Goal: Communication & Community: Answer question/provide support

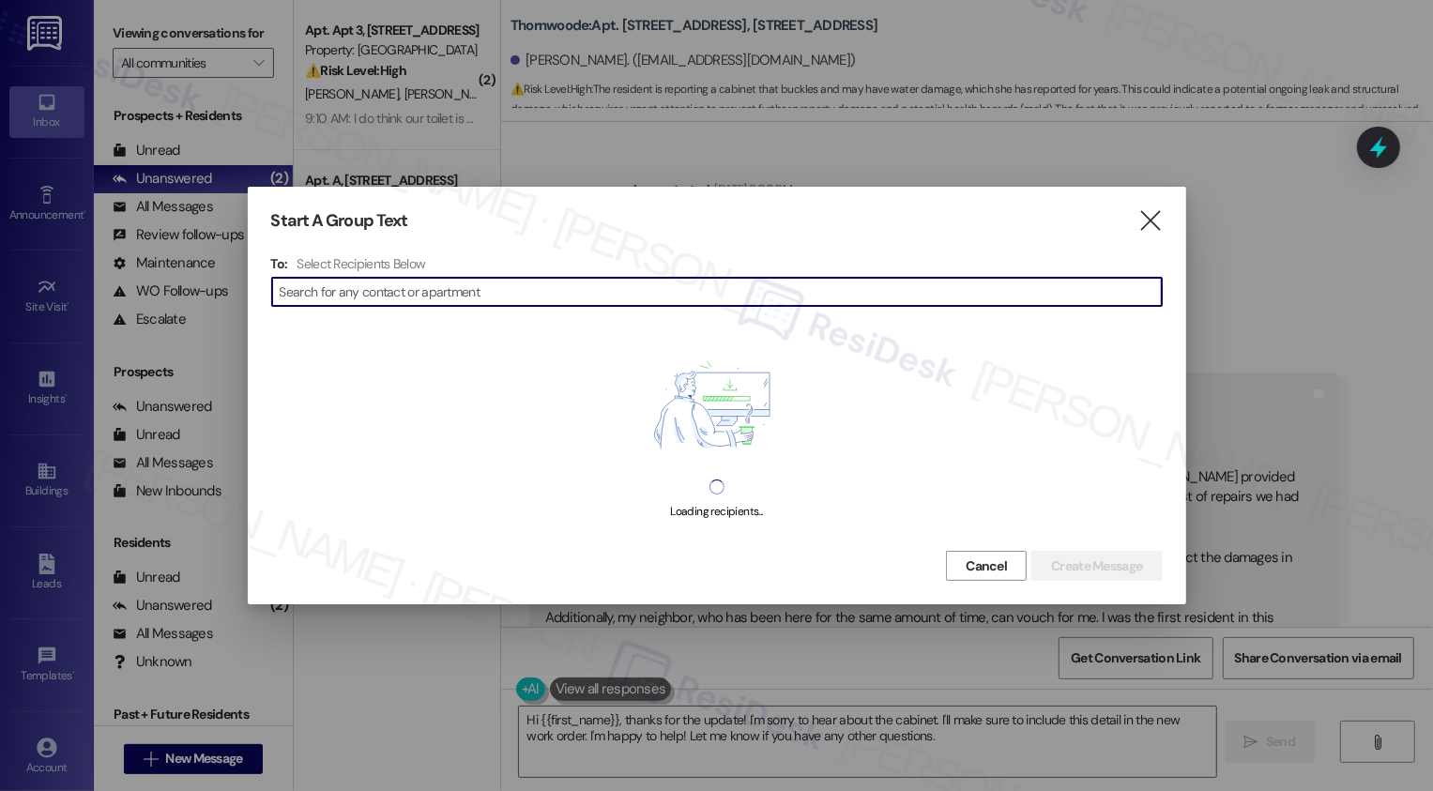
scroll to position [5591, 0]
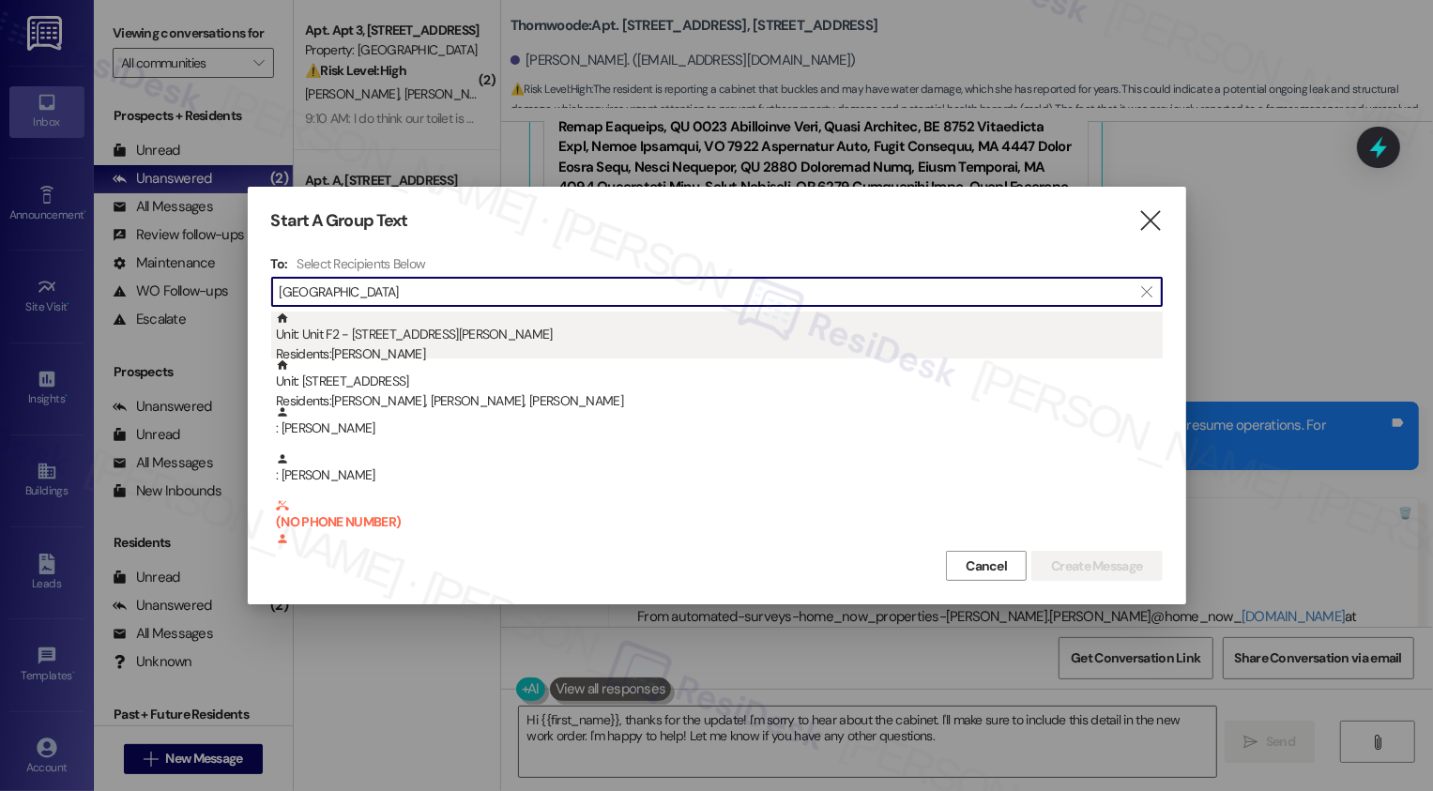
type input "[GEOGRAPHIC_DATA]"
click at [405, 332] on div "Unit: Unit F2 - [GEOGRAPHIC_DATA][PERSON_NAME] Residents: [PERSON_NAME]" at bounding box center [719, 339] width 887 height 54
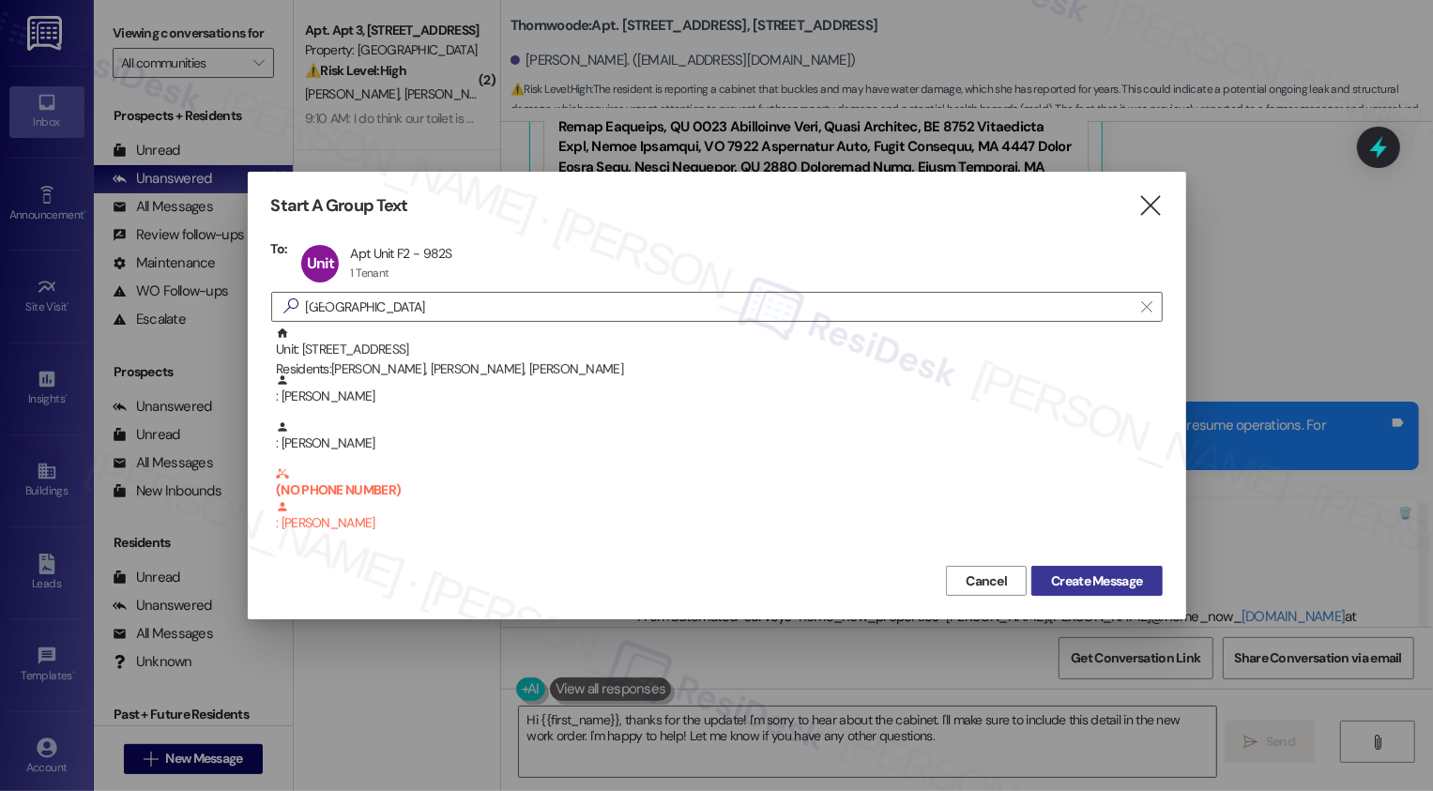
click at [1115, 583] on span "Create Message" at bounding box center [1096, 582] width 91 height 20
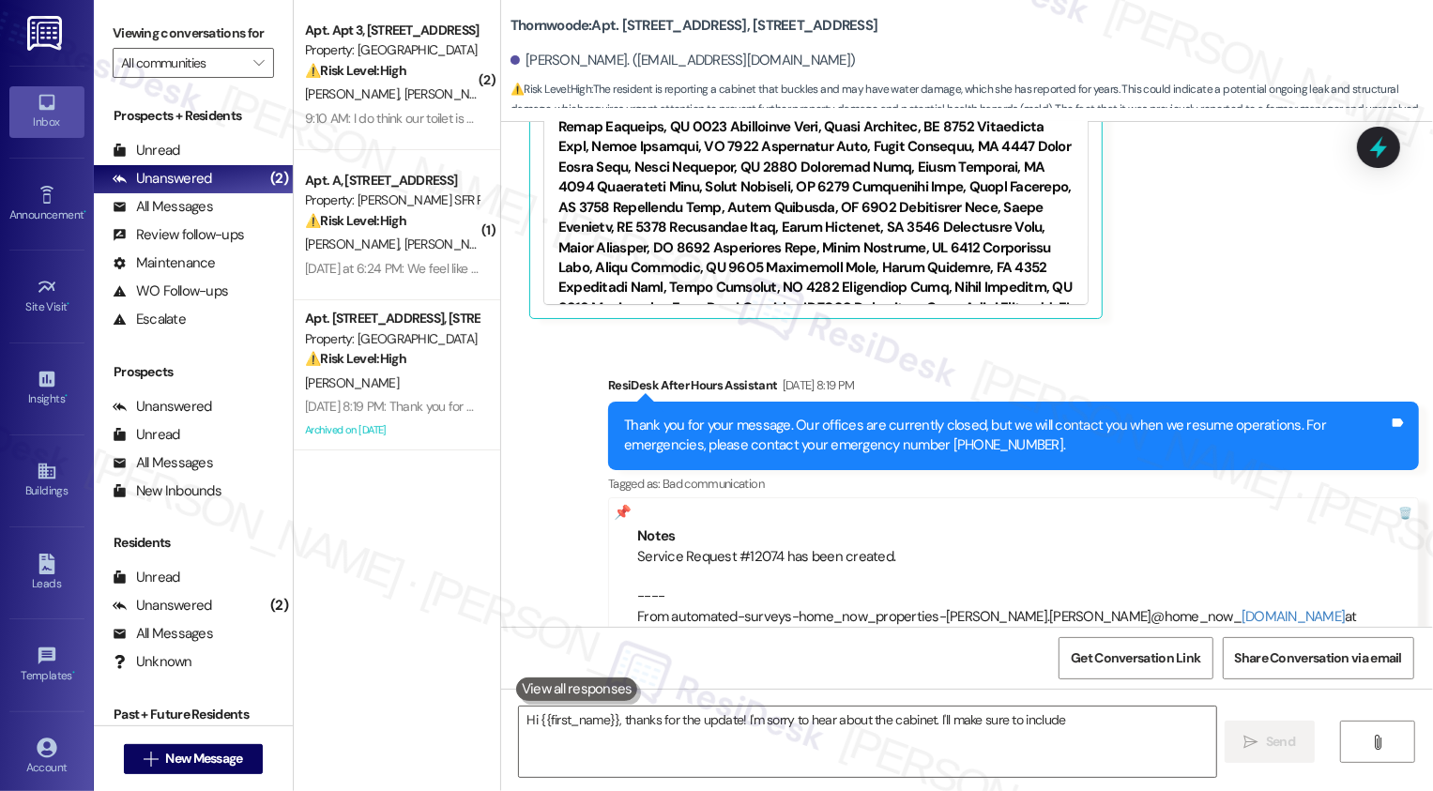
type textarea "Hi {{first_name}}, thanks for the update! I'm sorry to hear about the cabinet. …"
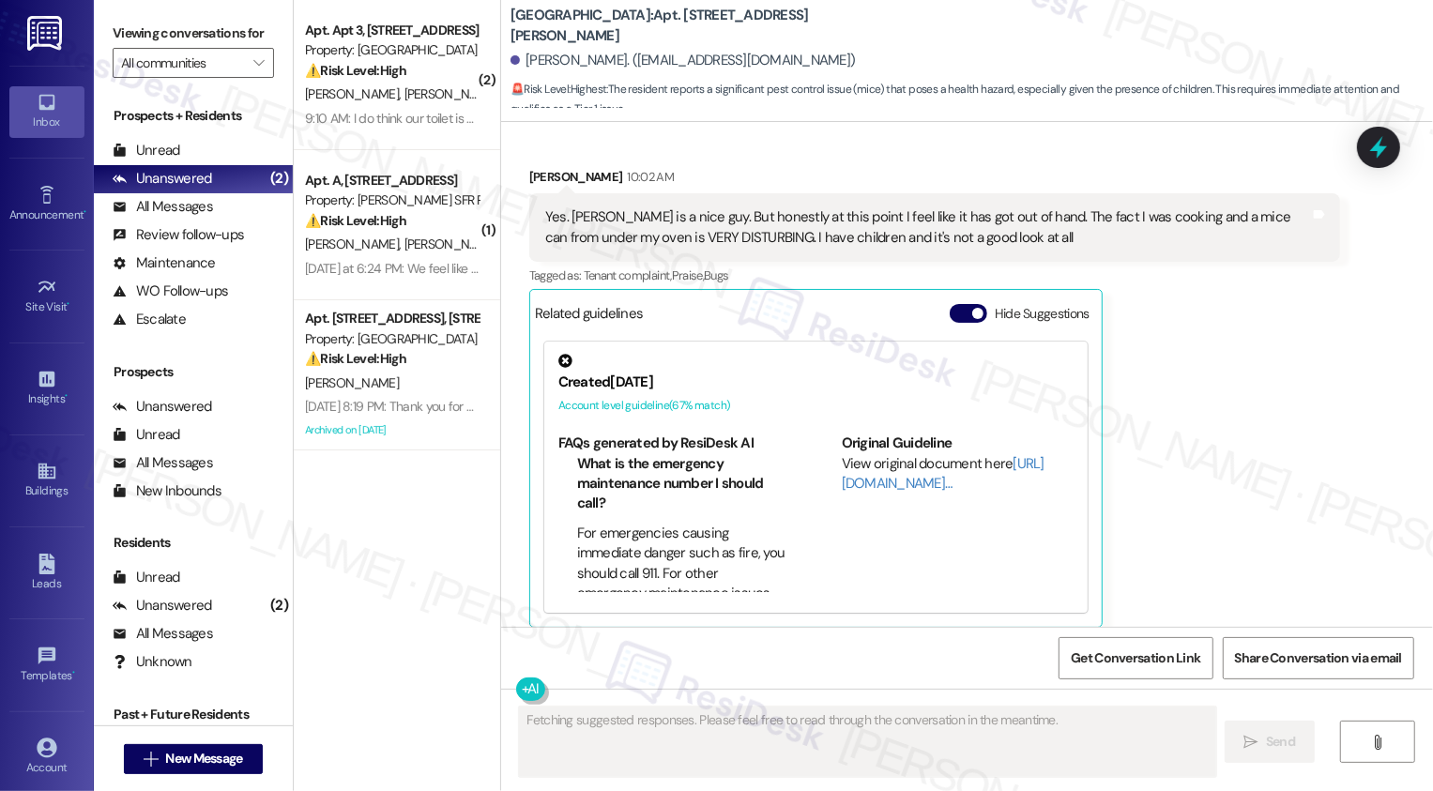
scroll to position [525, 0]
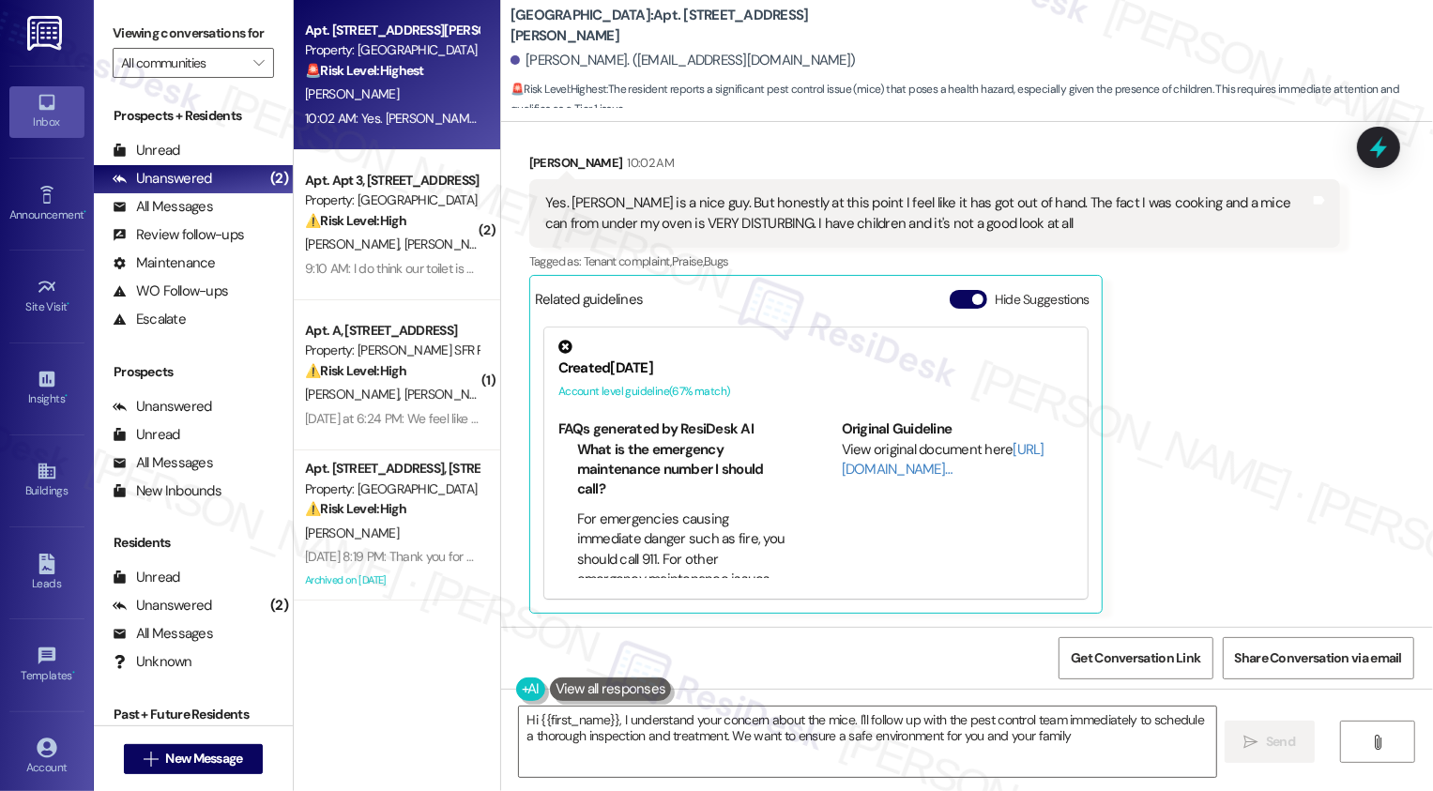
type textarea "Hi {{first_name}}, I understand your concern about the mice. I'll follow up wit…"
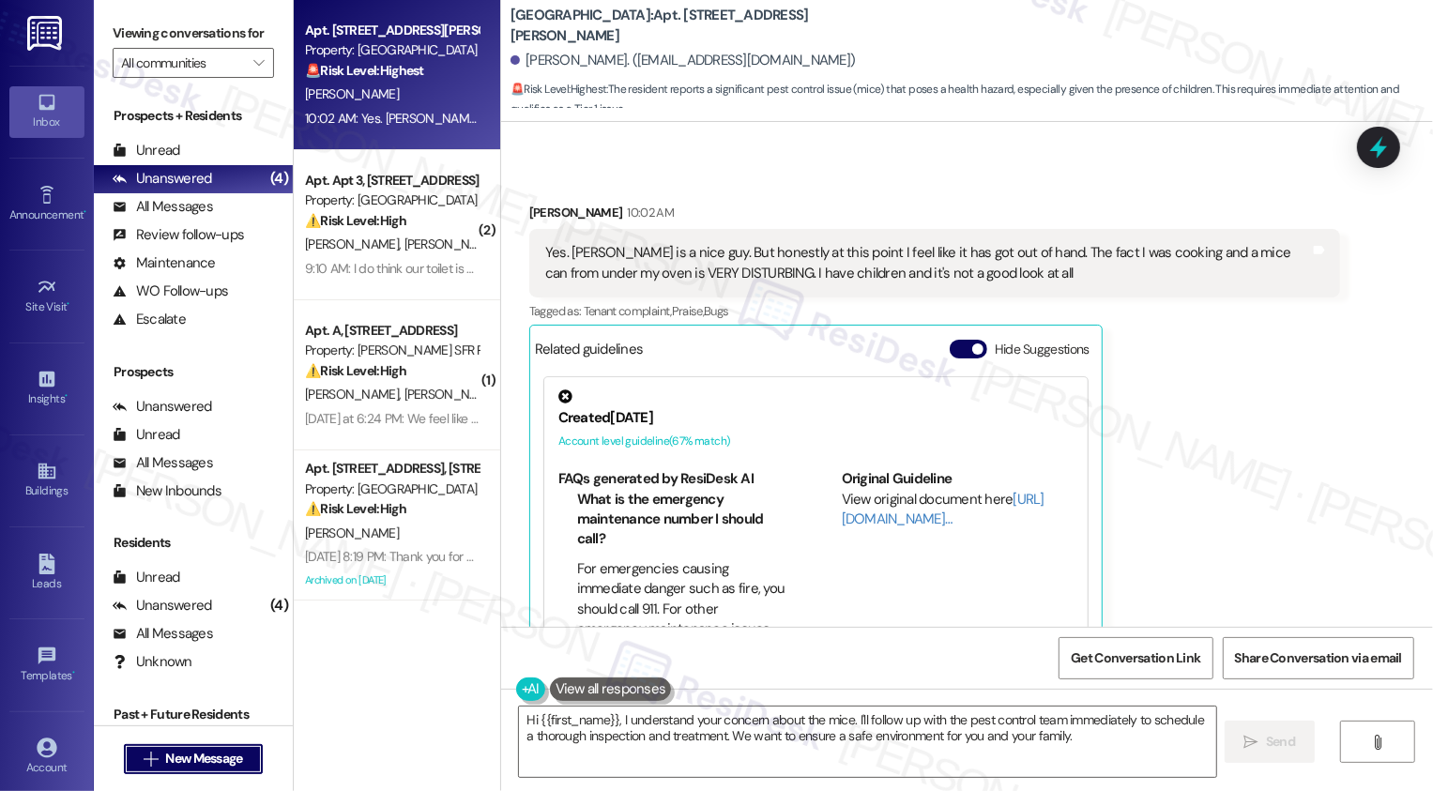
scroll to position [526, 0]
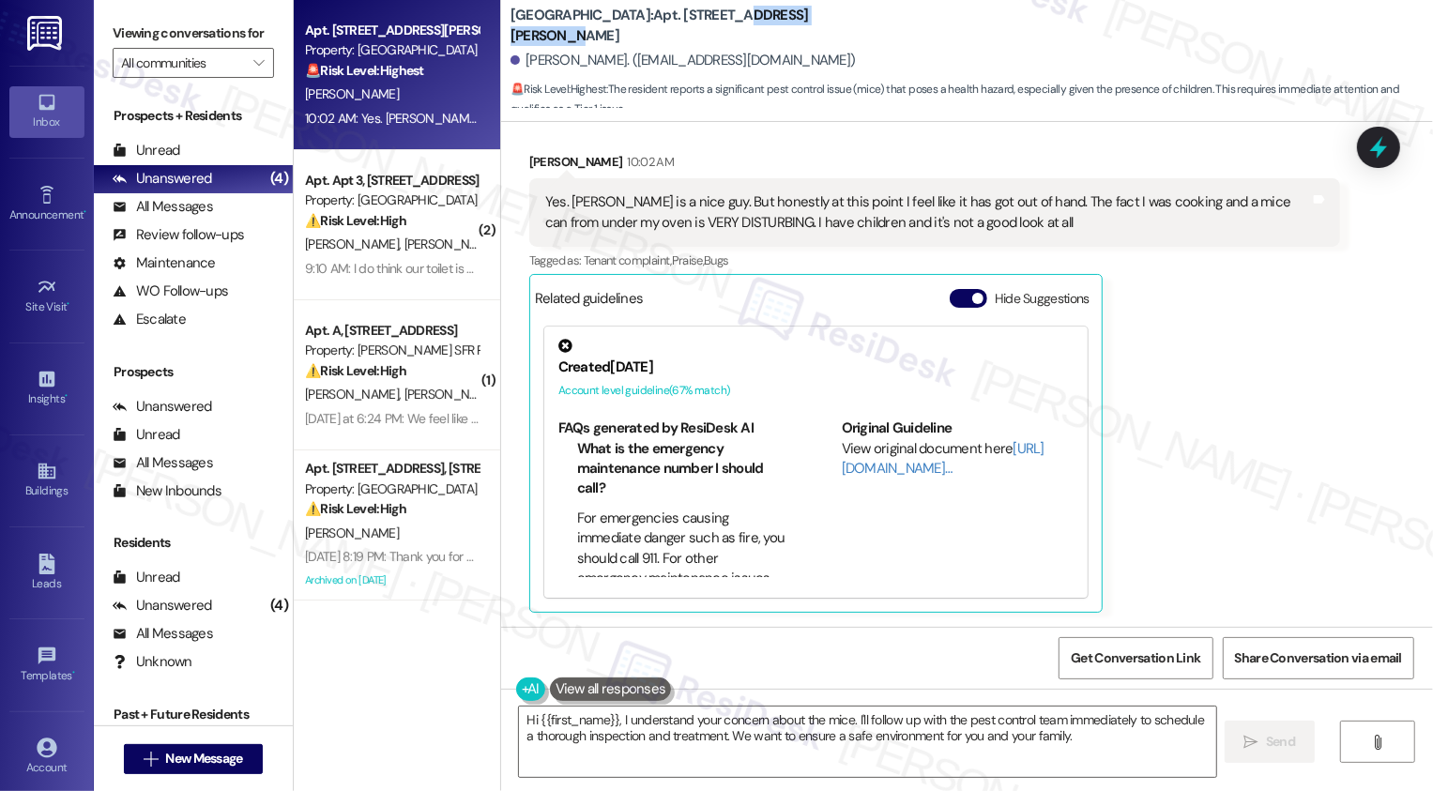
drag, startPoint x: 742, startPoint y: 24, endPoint x: 879, endPoint y: 23, distance: 137.0
click at [883, 25] on div "[GEOGRAPHIC_DATA]: Apt. [STREET_ADDRESS][PERSON_NAME][PERSON_NAME]. ([EMAIL_ADD…" at bounding box center [972, 56] width 923 height 103
copy b "[STREET_ADDRESS][PERSON_NAME]"
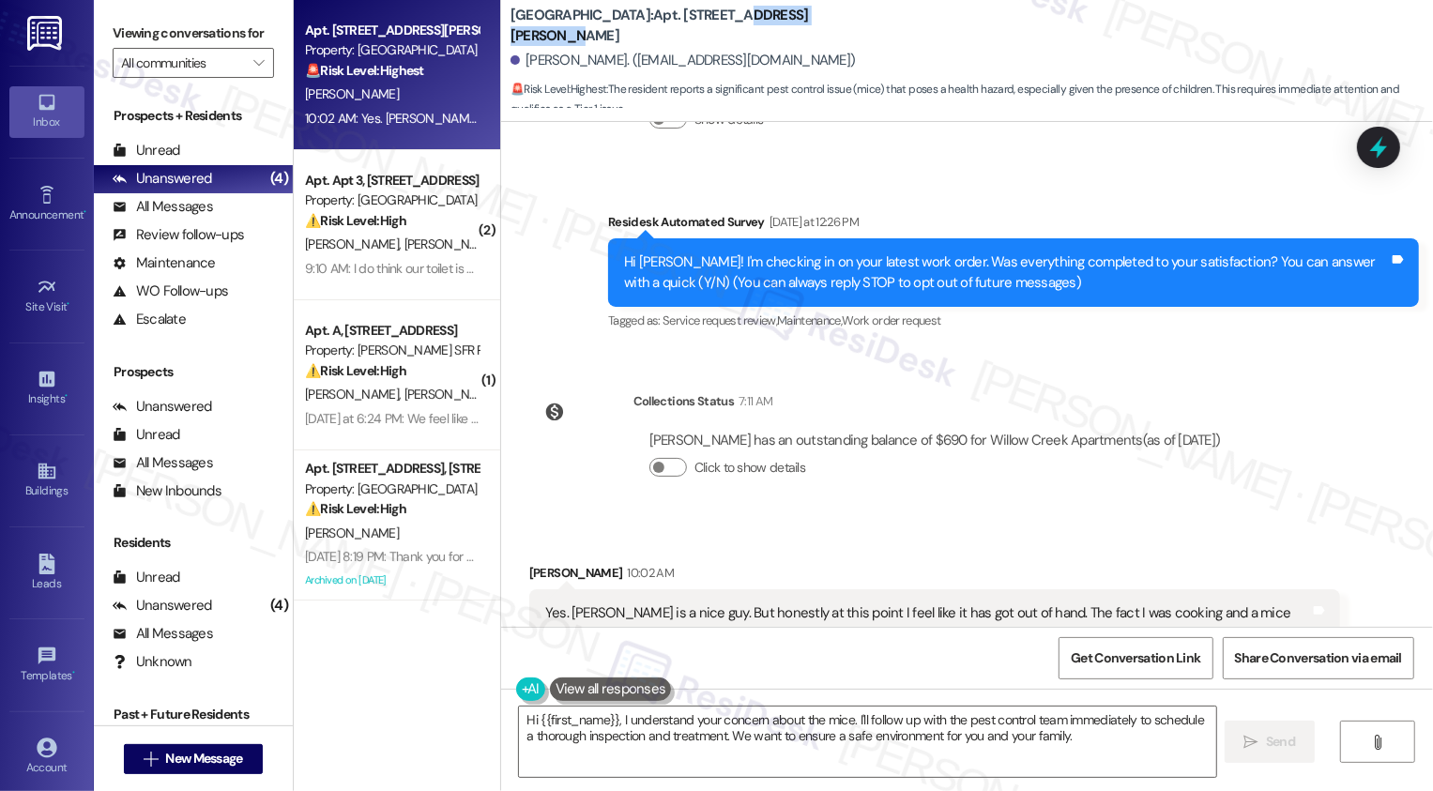
scroll to position [385, 0]
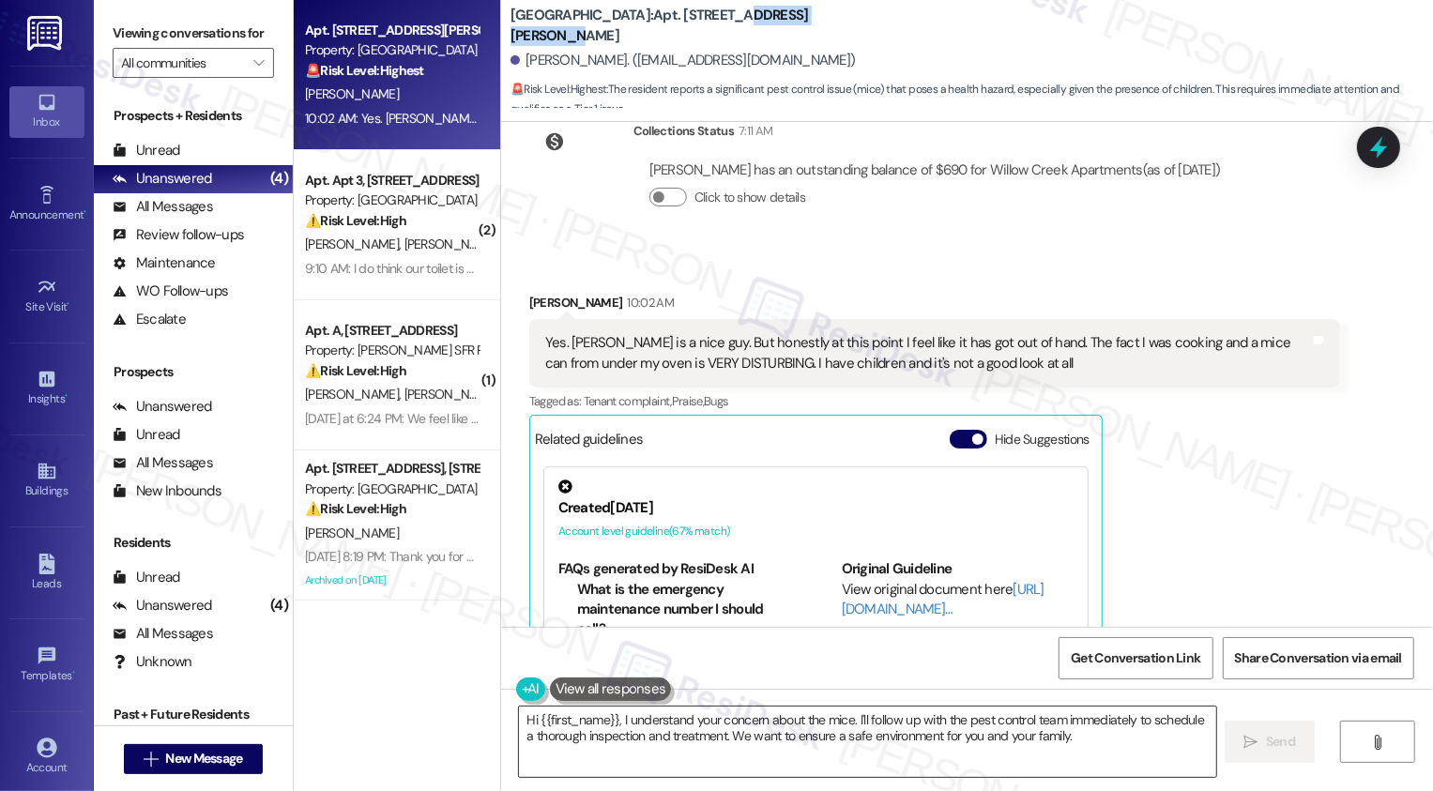
click at [521, 722] on textarea "Hi {{first_name}}, I understand your concern about the mice. I'll follow up wit…" at bounding box center [867, 742] width 697 height 70
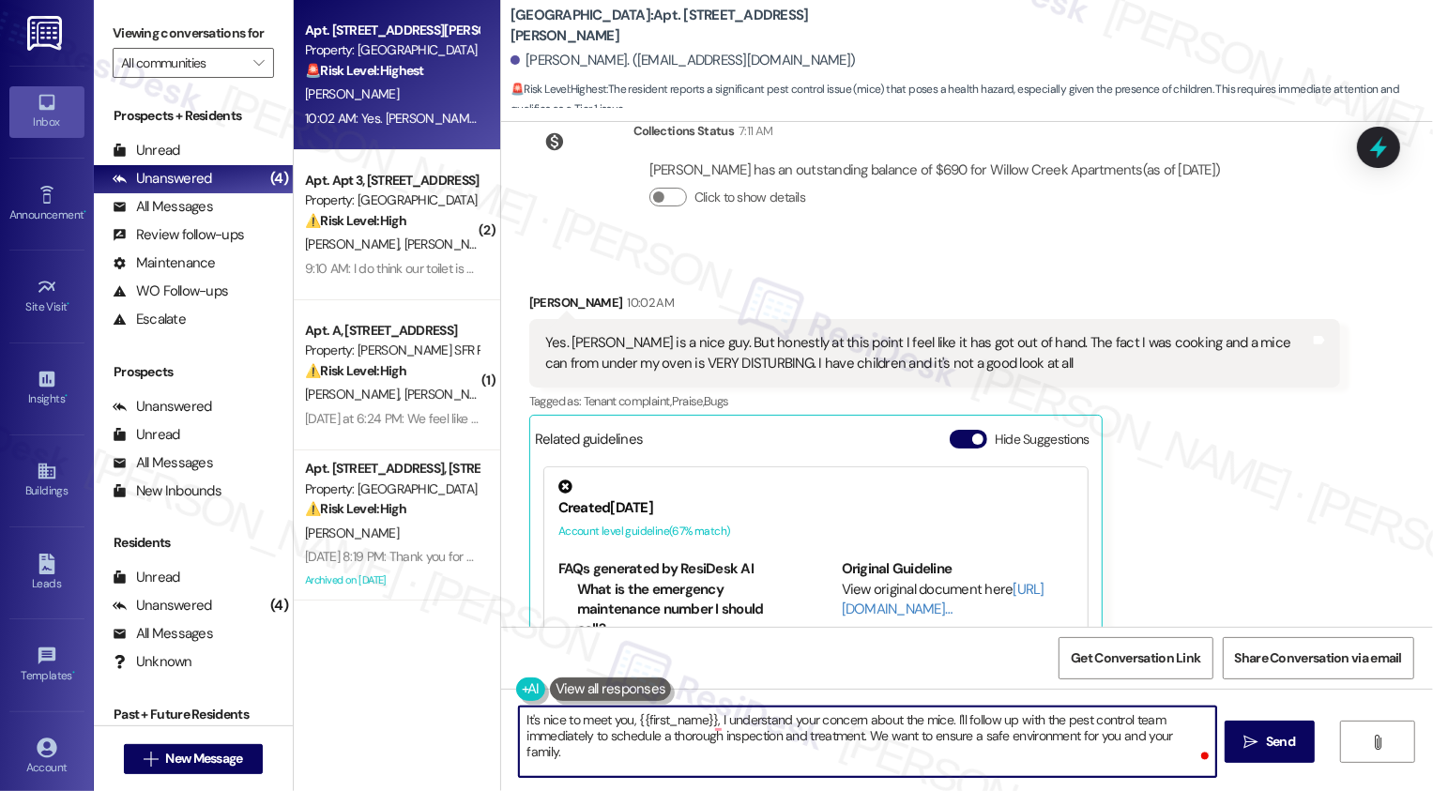
click at [709, 718] on textarea "It's nice to meet you, {{first_name}}, I understand your concern about the mice…" at bounding box center [867, 742] width 697 height 70
click at [718, 721] on textarea "It's nice to meet you, {{first_name}}. I understand your concern about the mice…" at bounding box center [867, 742] width 697 height 70
drag, startPoint x: 1012, startPoint y: 718, endPoint x: 1044, endPoint y: 763, distance: 55.2
click at [1044, 763] on textarea "It's nice to meet you, {{first_name}}. I completely understand your concern abo…" at bounding box center [867, 742] width 697 height 70
click at [881, 737] on textarea "It's nice to meet you, {{first_name}}. I completely understand your concern abo…" at bounding box center [867, 742] width 697 height 70
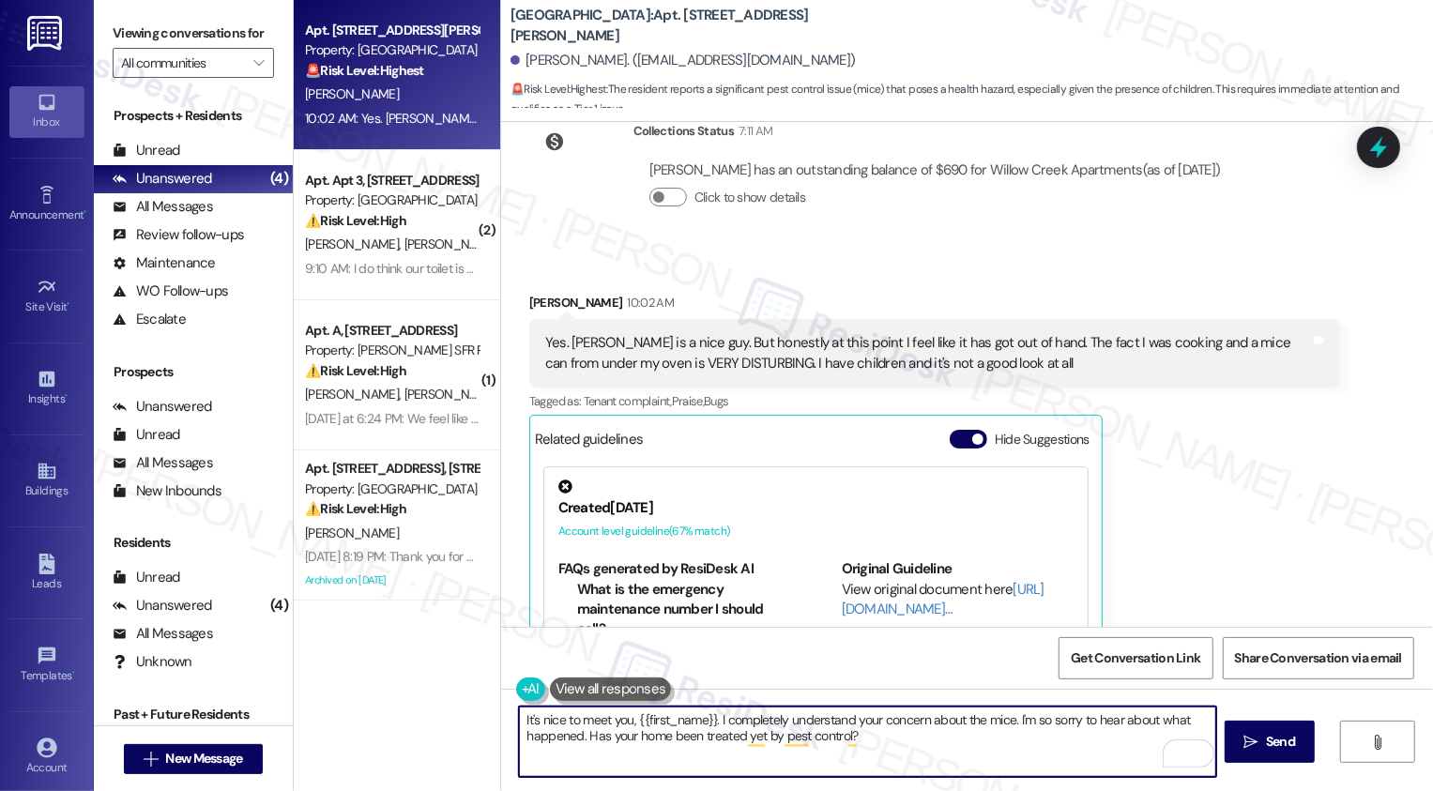
click at [1009, 720] on textarea "It's nice to meet you, {{first_name}}. I completely understand your concern abo…" at bounding box center [867, 742] width 697 height 70
drag, startPoint x: 711, startPoint y: 720, endPoint x: 1003, endPoint y: 719, distance: 291.9
click at [1003, 719] on textarea "It's nice to meet you, {{first_name}}. I completely understand your concern abo…" at bounding box center [867, 742] width 697 height 70
drag, startPoint x: 713, startPoint y: 721, endPoint x: 990, endPoint y: 713, distance: 277.0
click at [990, 713] on textarea "It's nice to meet you, {{first_name}}. I completely understand your concern abo…" at bounding box center [867, 742] width 697 height 70
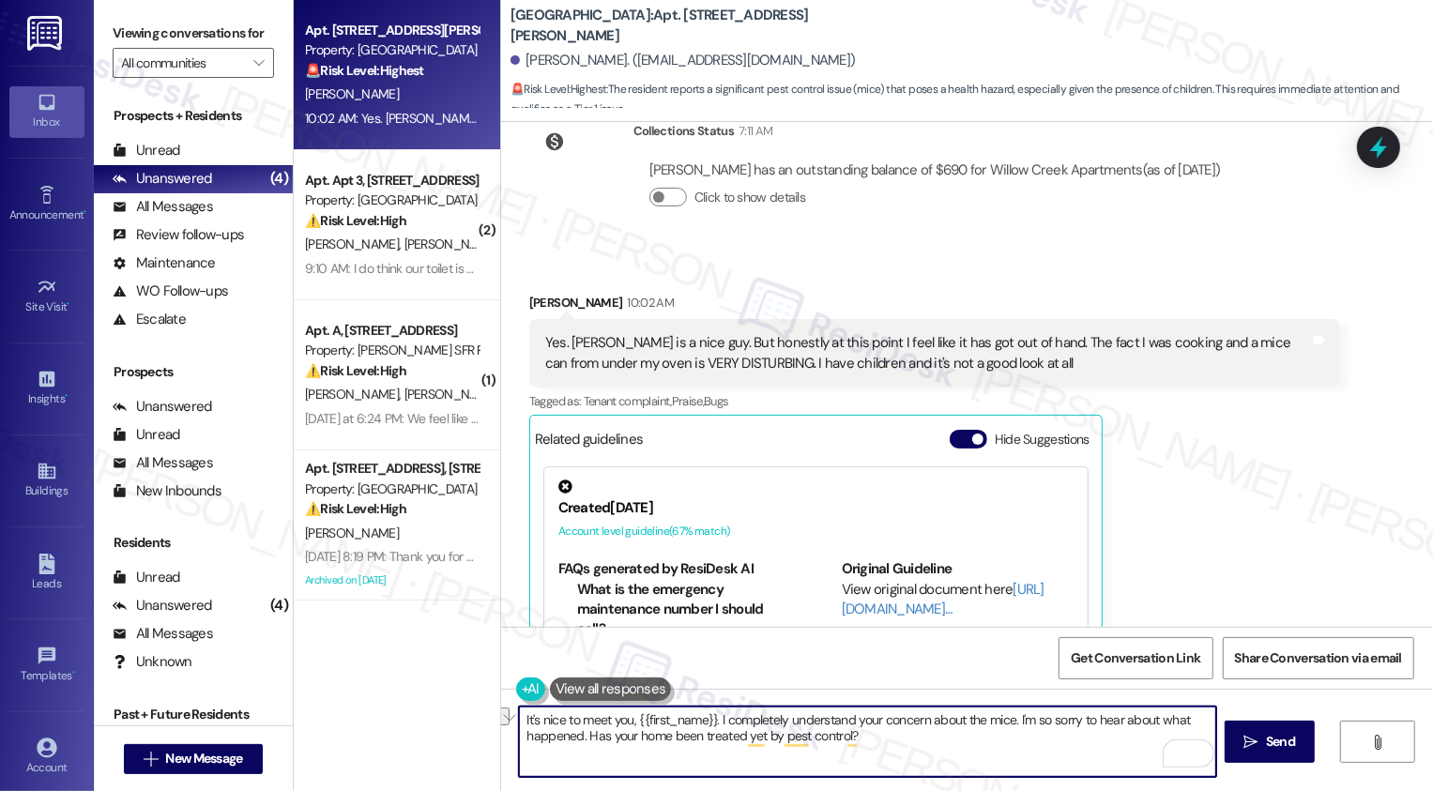
drag, startPoint x: 710, startPoint y: 720, endPoint x: 1016, endPoint y: 721, distance: 306.0
click at [1015, 720] on textarea "It's nice to meet you, {{first_name}}. I completely understand your concern abo…" at bounding box center [867, 742] width 697 height 70
click at [944, 721] on textarea "It's nice to meet you, {{first_name}}. I'm so sorry to hear about what happened…" at bounding box center [867, 742] width 697 height 70
paste textarea "I completely understand your concern about the mice. I"
click at [945, 722] on textarea "It's nice to meet you, {{first_name}}. I'm so sorry to hear about what happened…" at bounding box center [867, 742] width 697 height 70
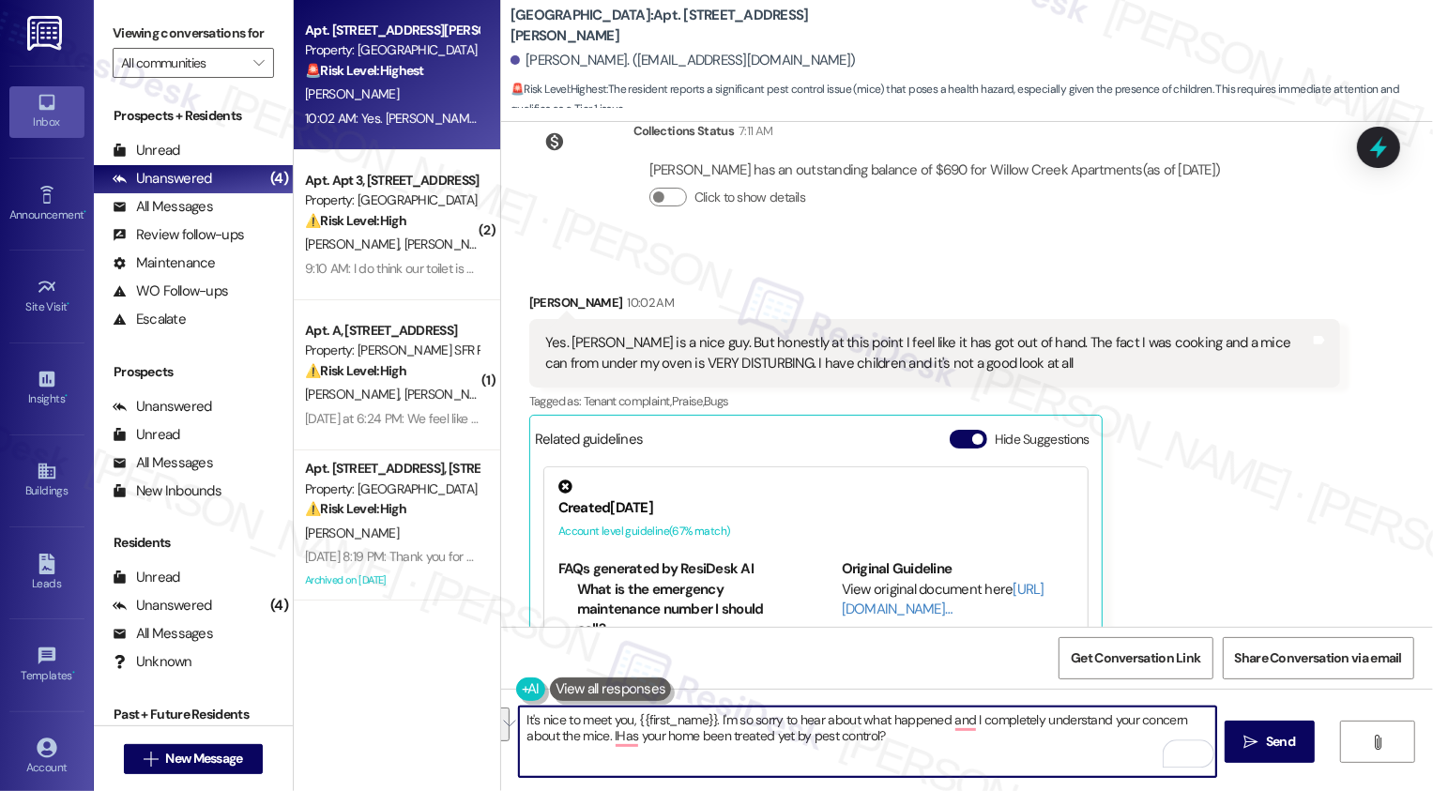
click at [919, 723] on textarea "It's nice to meet you, {{first_name}}. I'm so sorry to hear about what happened…" at bounding box center [867, 742] width 697 height 70
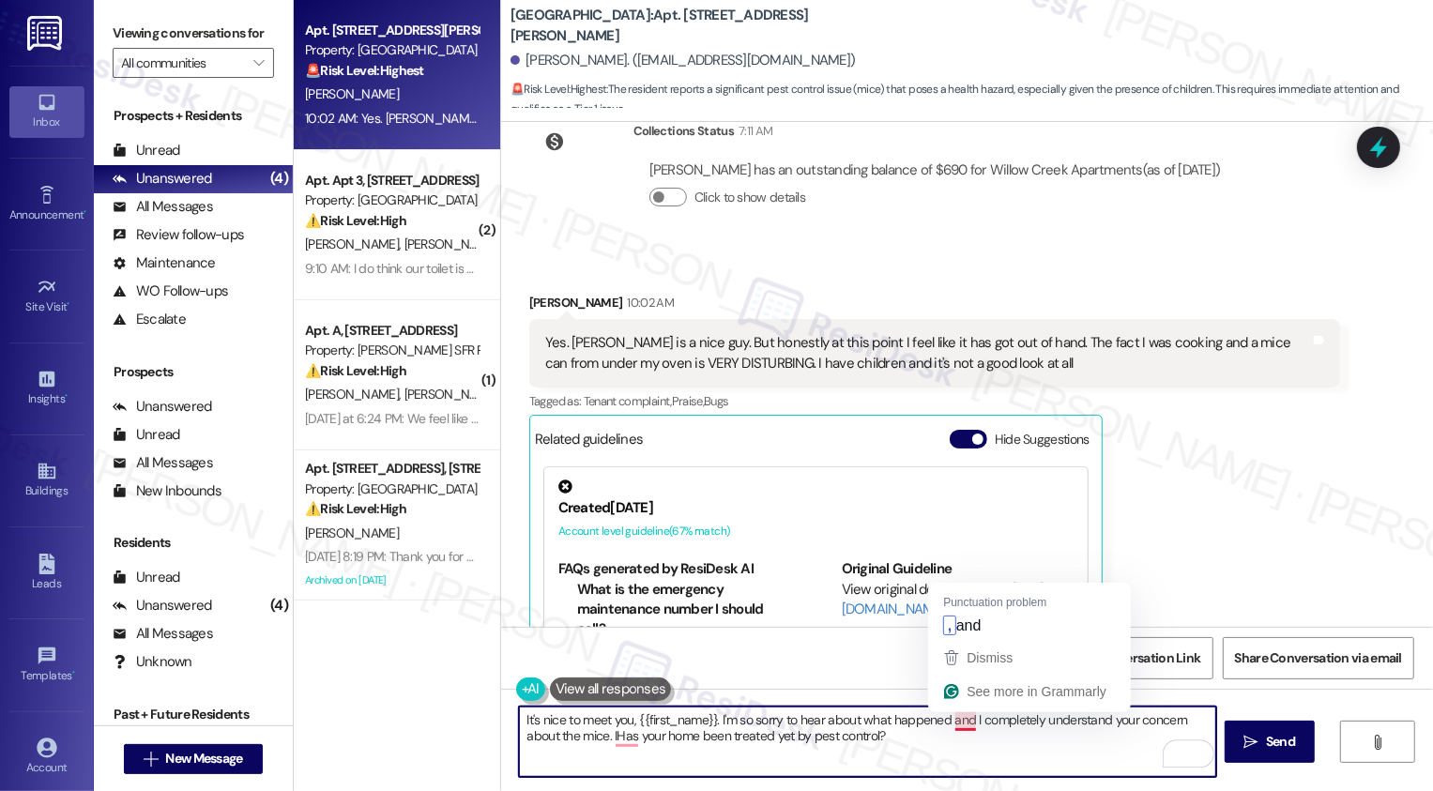
click at [950, 726] on textarea "It's nice to meet you, {{first_name}}. I'm so sorry to hear about what happened…" at bounding box center [867, 742] width 697 height 70
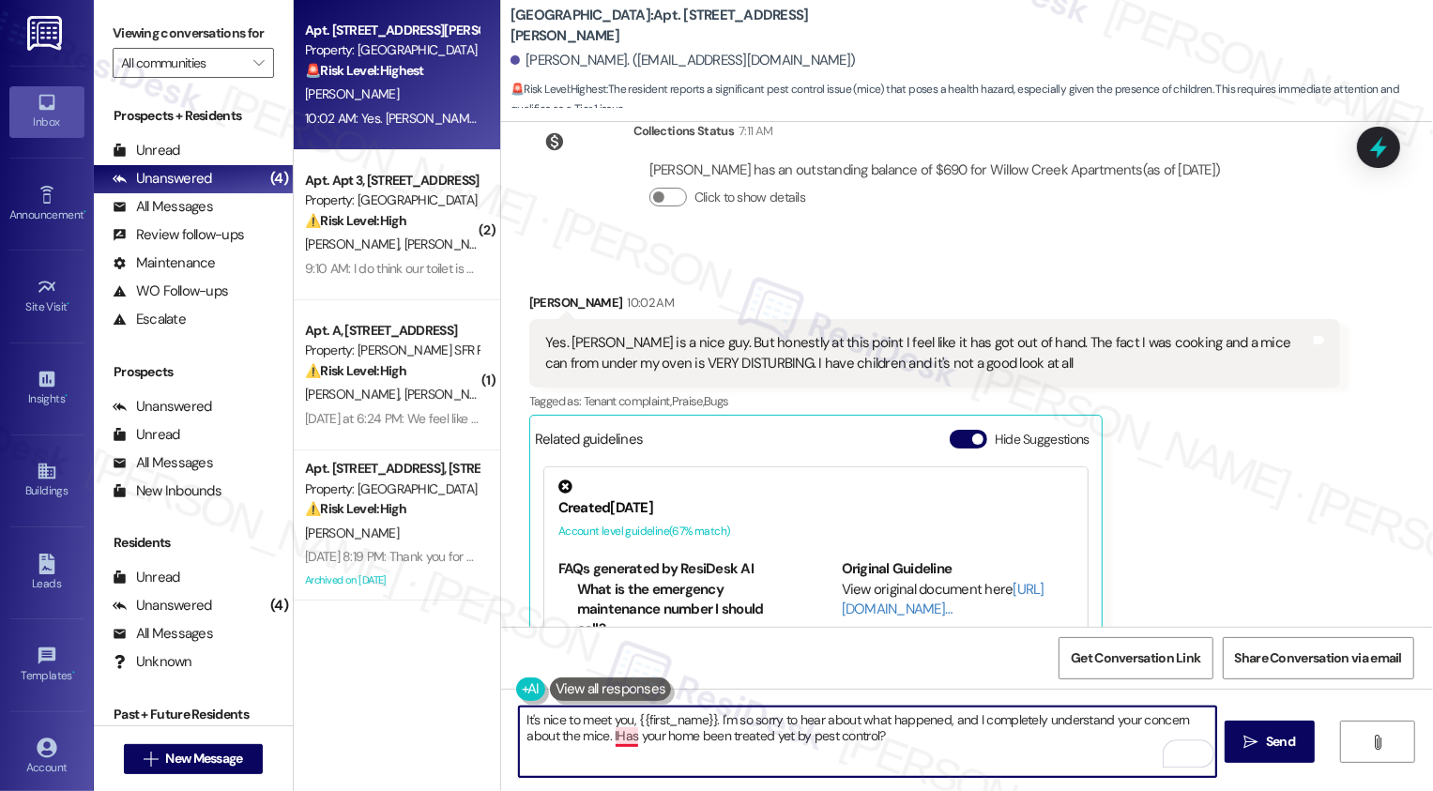
click at [608, 736] on textarea "It's nice to meet you, {{first_name}}. I'm so sorry to hear about what happened…" at bounding box center [867, 742] width 697 height 70
click at [692, 738] on textarea "It's nice to meet you, {{first_name}}. I'm so sorry to hear about what happened…" at bounding box center [867, 742] width 697 height 70
click at [884, 739] on textarea "It's nice to meet you, {{first_name}}. I'm so sorry to hear about what happened…" at bounding box center [867, 742] width 697 height 70
click at [870, 740] on textarea "It's nice to meet you, {{first_name}}. I'm so sorry to hear about what happened…" at bounding box center [867, 742] width 697 height 70
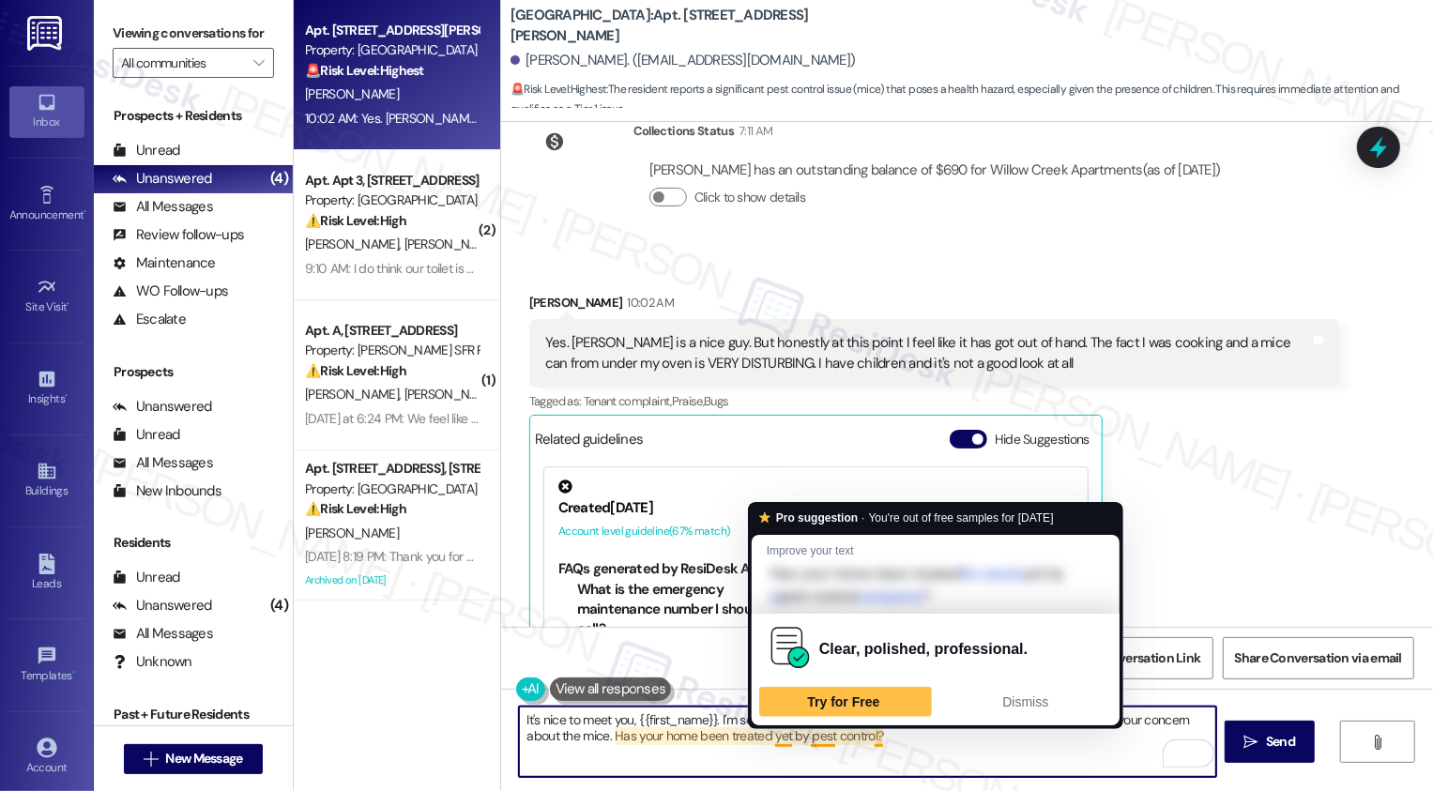
drag, startPoint x: 763, startPoint y: 737, endPoint x: 1009, endPoint y: 743, distance: 246.0
click at [1008, 743] on textarea "It's nice to meet you, {{first_name}}. I'm so sorry to hear about what happened…" at bounding box center [867, 742] width 697 height 70
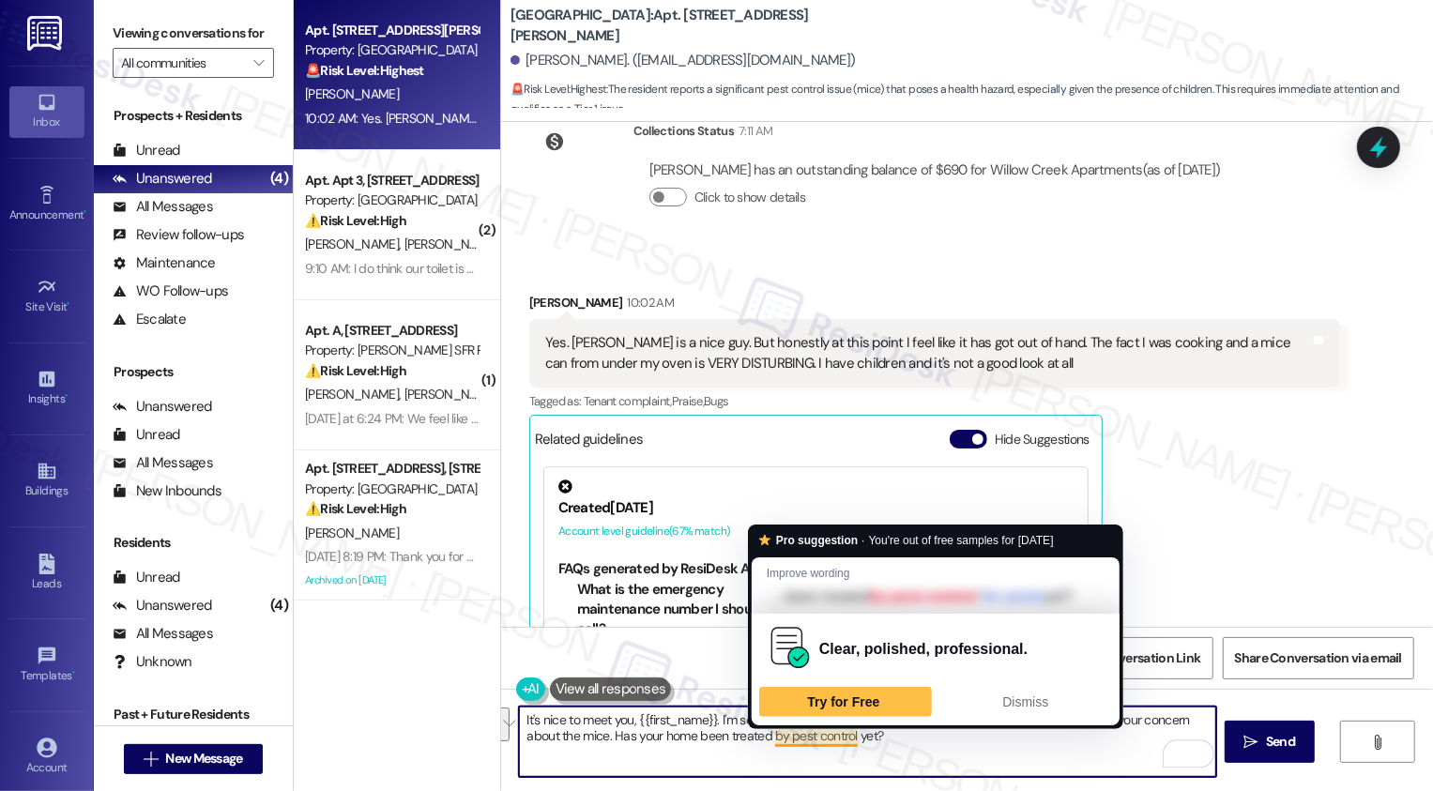
click at [809, 741] on textarea "It's nice to meet you, {{first_name}}. I'm so sorry to hear about what happened…" at bounding box center [867, 742] width 697 height 70
click at [819, 736] on textarea "It's nice to meet you, {{first_name}}. I'm so sorry to hear about what happened…" at bounding box center [867, 742] width 697 height 70
click at [904, 741] on textarea "It's nice to meet you, {{first_name}}. I'm so sorry to hear about what happened…" at bounding box center [867, 742] width 697 height 70
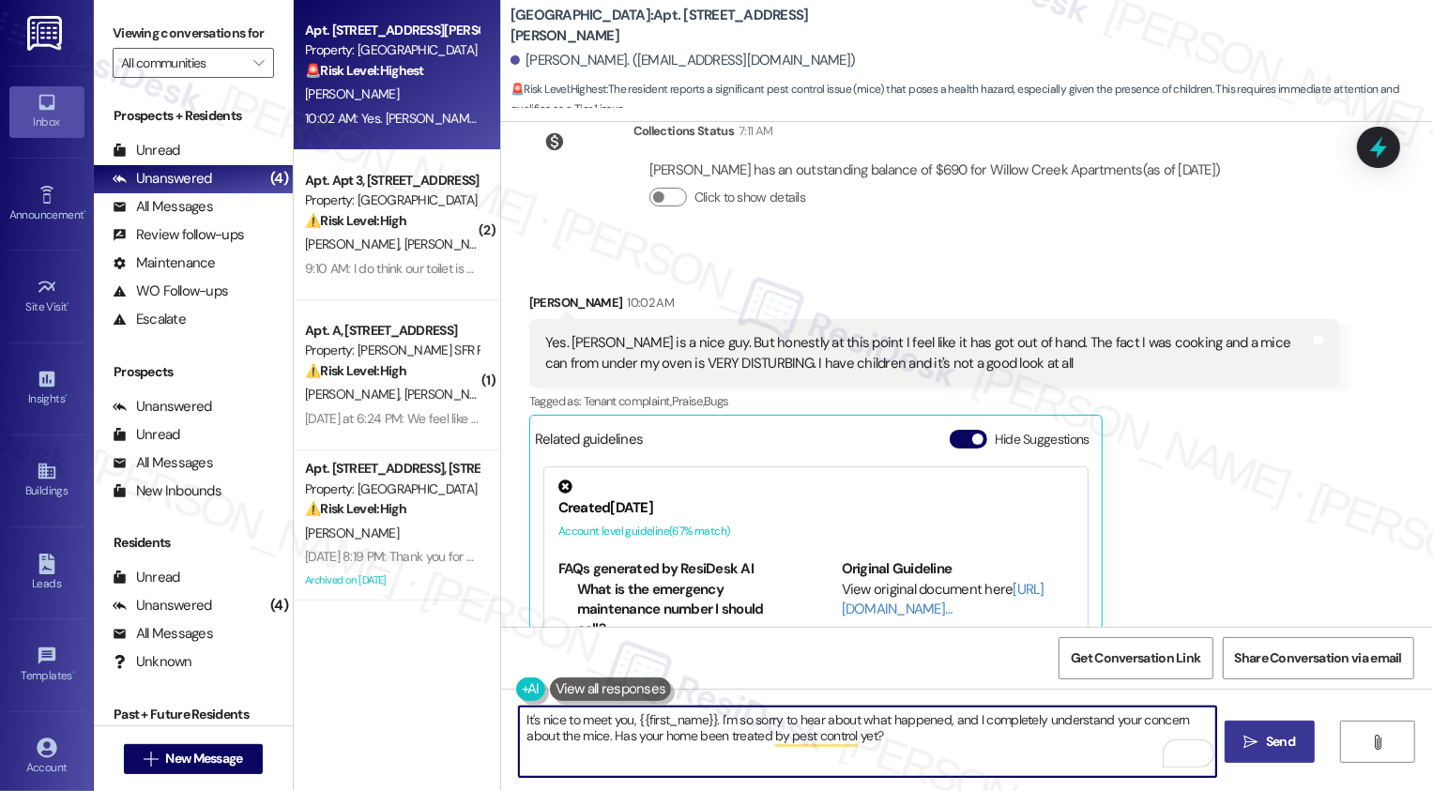
type textarea "It's nice to meet you, {{first_name}}. I'm so sorry to hear about what happened…"
click at [1245, 746] on icon "" at bounding box center [1252, 742] width 14 height 15
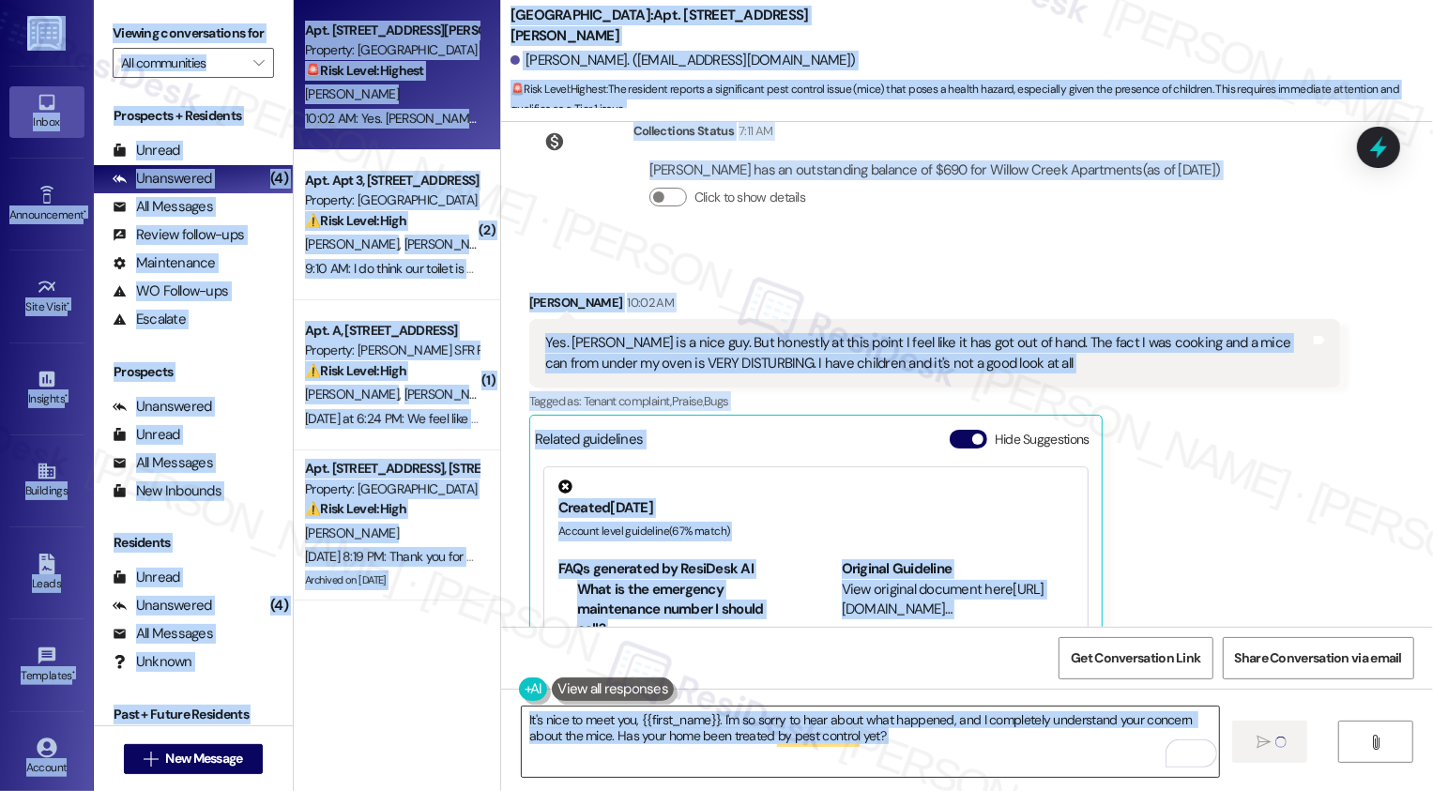
copy body "Lorem Ip do Sitam Consectetura • Elit S Doei Temporincidi Utla Etdol • Ma al En…"
click at [909, 750] on textarea "It's nice to meet you, {{first_name}}. I'm so sorry to hear about what happened…" at bounding box center [870, 742] width 697 height 70
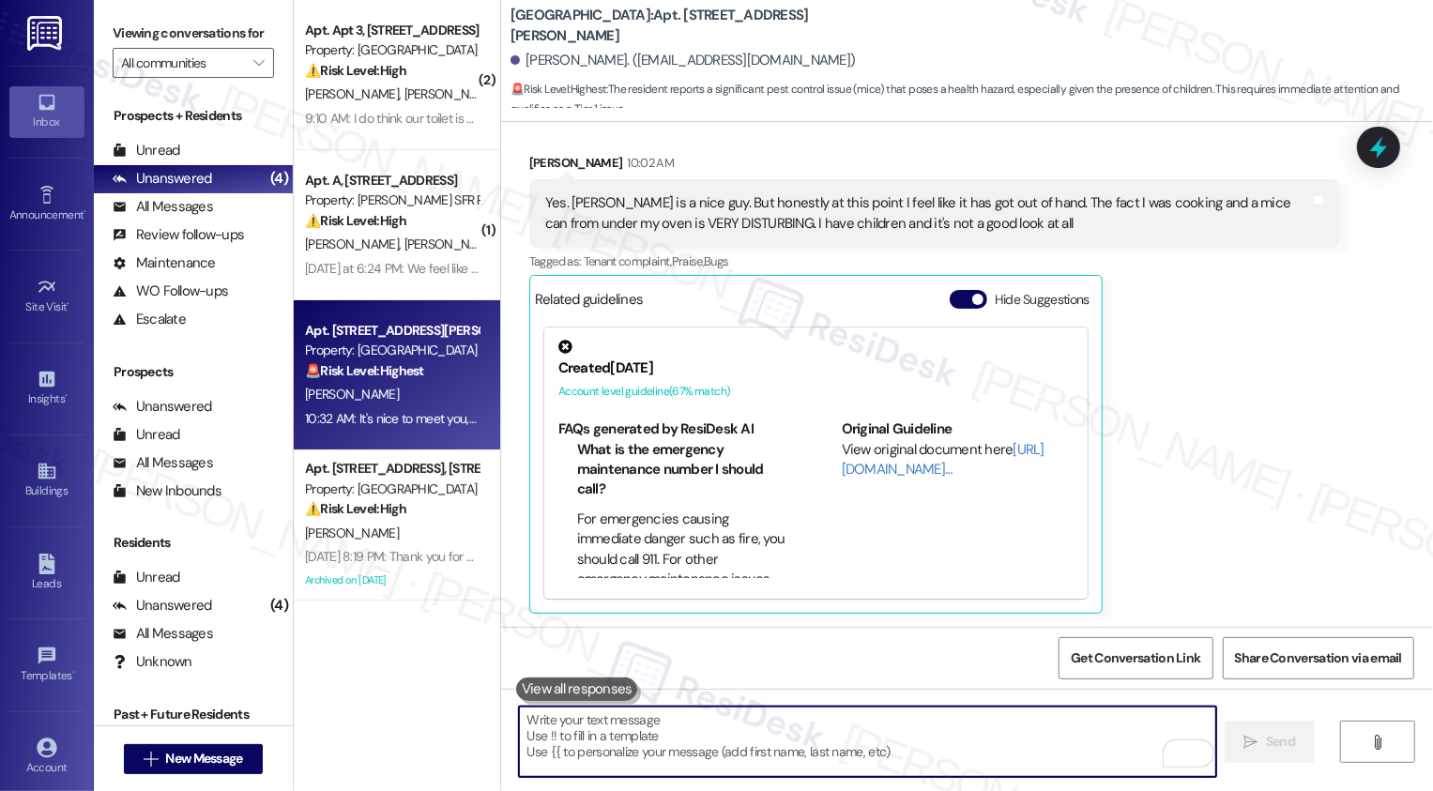
scroll to position [677, 0]
